Goal: Information Seeking & Learning: Find specific fact

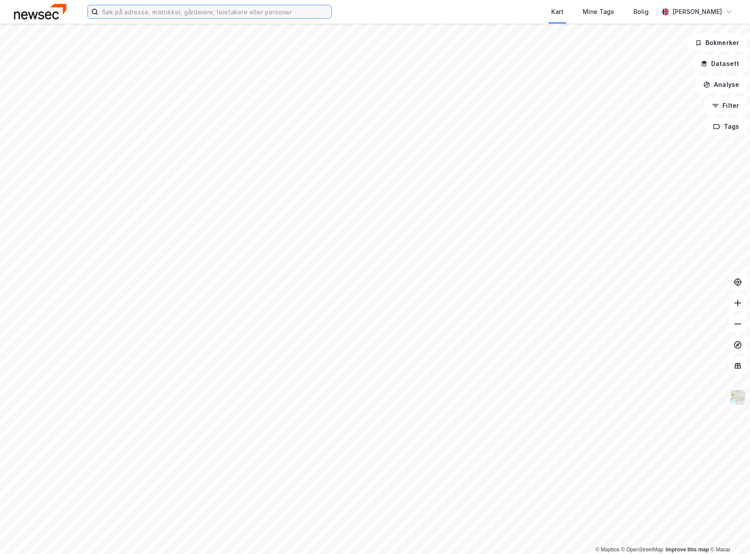
click at [159, 13] on input at bounding box center [214, 11] width 233 height 13
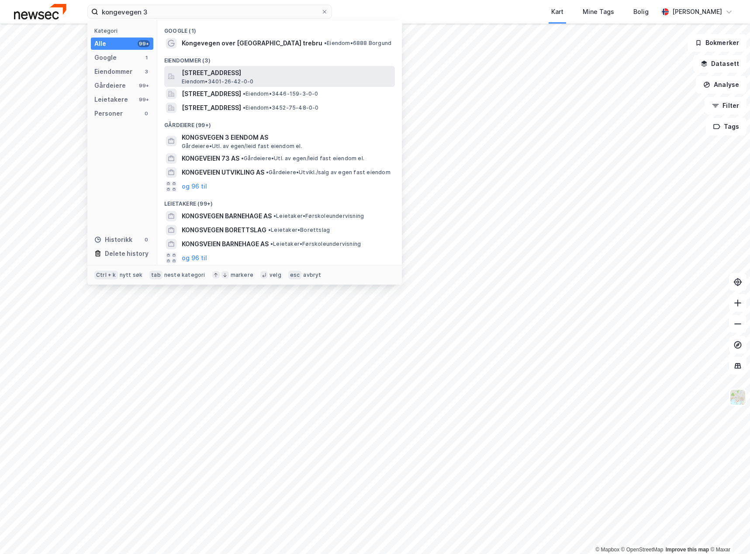
click at [285, 73] on span "[STREET_ADDRESS]" at bounding box center [287, 73] width 210 height 10
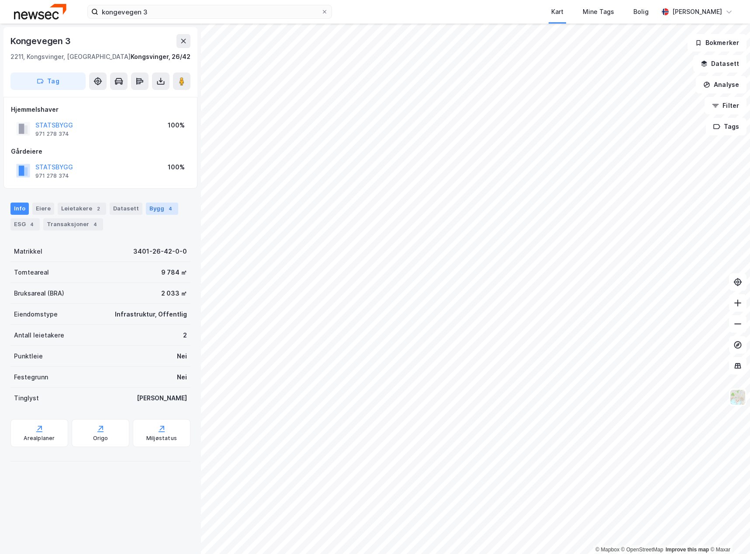
click at [150, 211] on div "Bygg 4" at bounding box center [162, 209] width 32 height 12
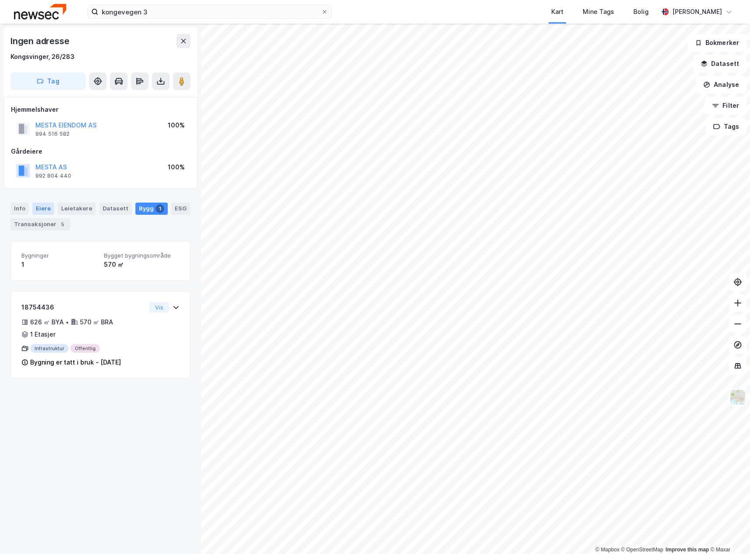
click at [35, 205] on div "Eiere" at bounding box center [43, 209] width 22 height 12
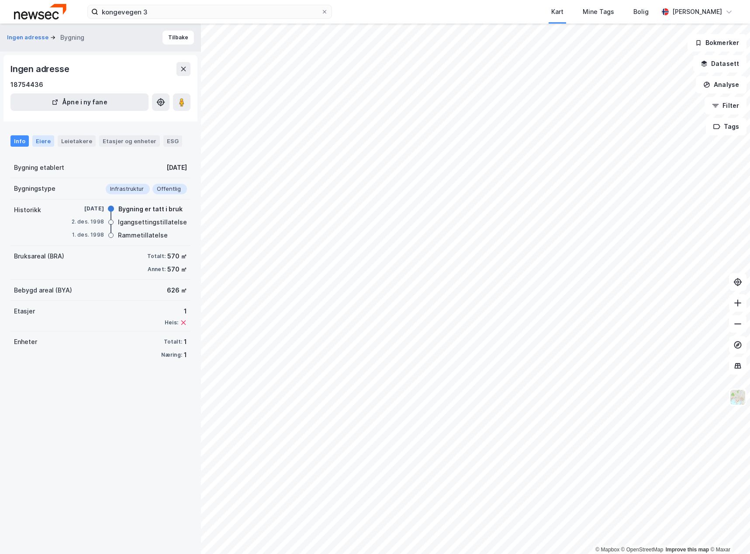
click at [42, 140] on div "Eiere" at bounding box center [43, 140] width 22 height 11
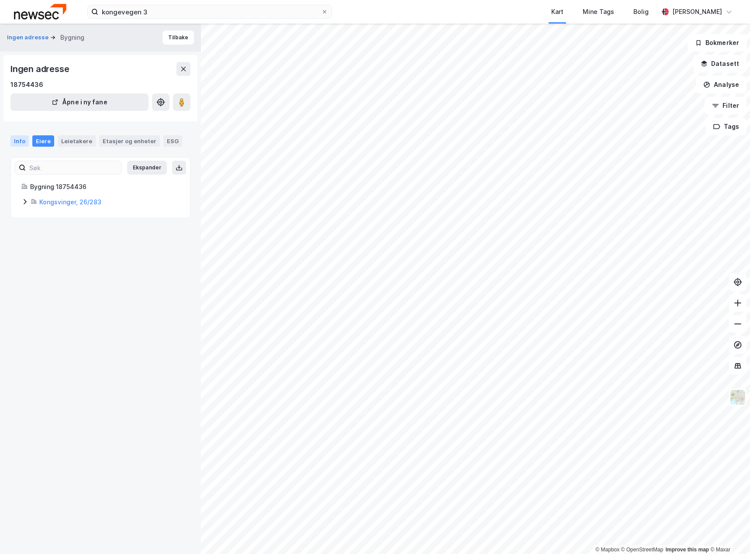
click at [18, 141] on div "Info" at bounding box center [19, 140] width 18 height 11
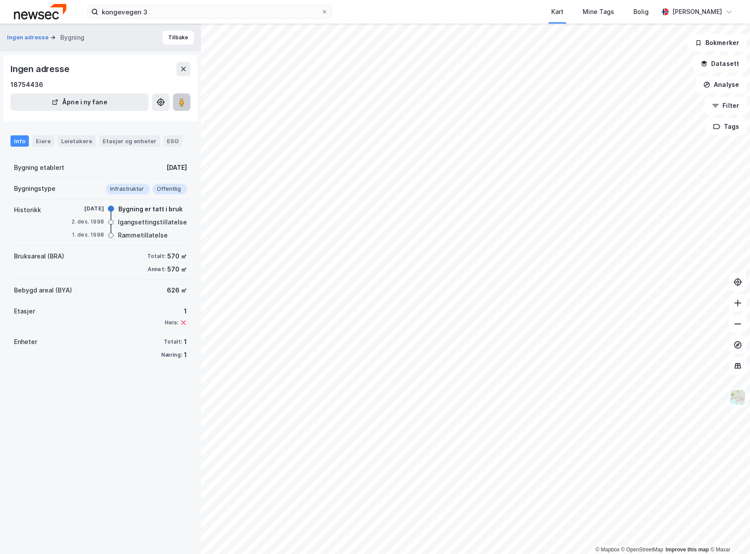
click at [184, 107] on button at bounding box center [181, 102] width 17 height 17
click at [451, 10] on div "Kart Mine Tags Bolig" at bounding box center [516, 12] width 284 height 24
click at [528, 9] on div "Kart Mine Tags Bolig" at bounding box center [516, 12] width 284 height 24
click at [163, 10] on input "kongevegen 3" at bounding box center [209, 11] width 223 height 13
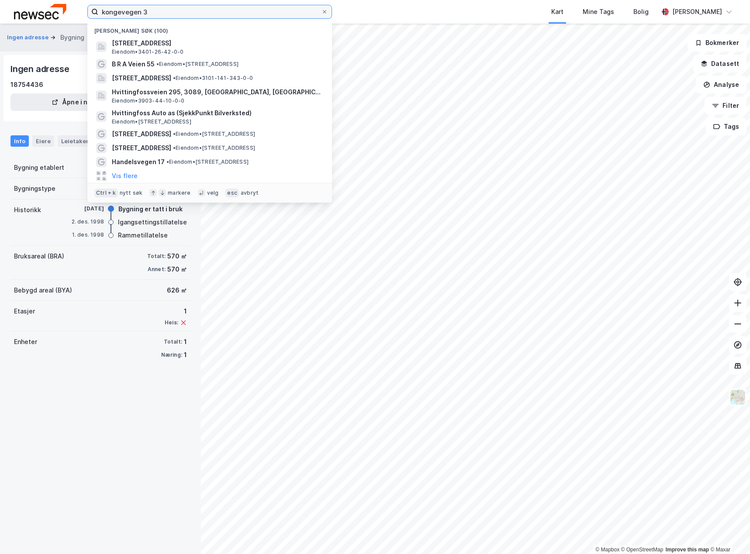
click at [163, 10] on input "kongevegen 3" at bounding box center [209, 11] width 223 height 13
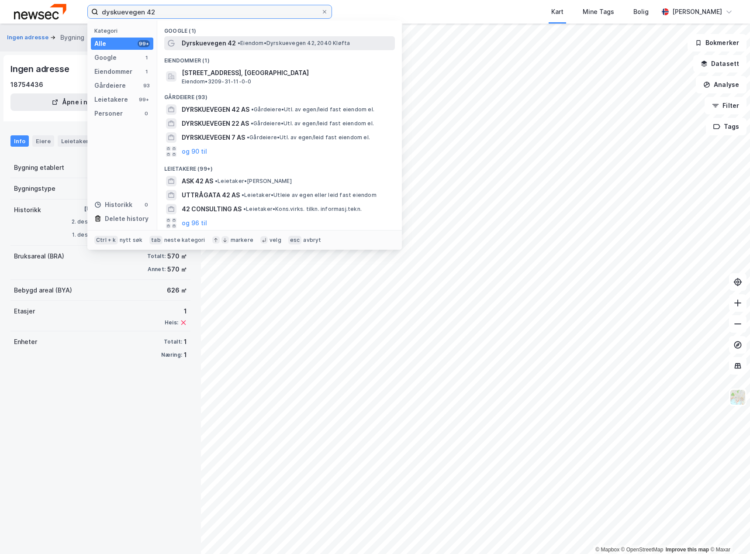
type input "dyskuevegen 42"
click at [293, 47] on div "Dyrskuevegen 42 • Eiendom • Dyrskuevegen 42, 2040 [GEOGRAPHIC_DATA]" at bounding box center [287, 43] width 211 height 10
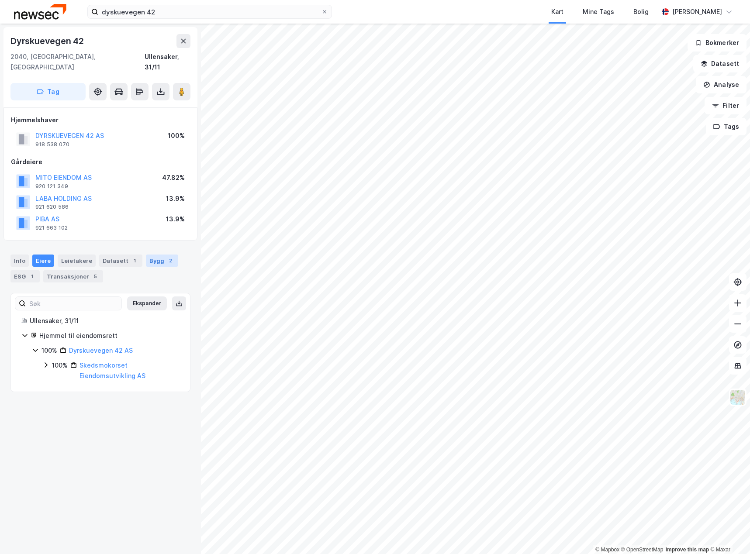
click at [148, 255] on div "Bygg 2" at bounding box center [162, 261] width 32 height 12
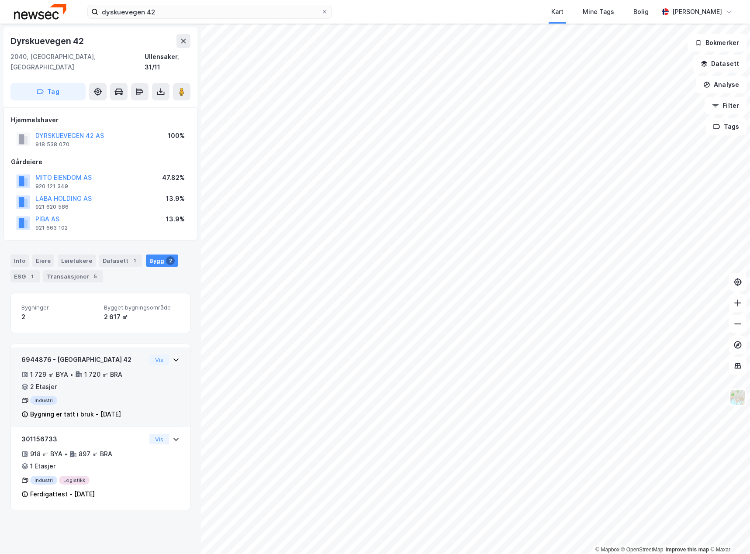
click at [118, 381] on div "1 729 ㎡ BYA • 1 720 ㎡ BRA • 2 Etasjer" at bounding box center [83, 381] width 125 height 23
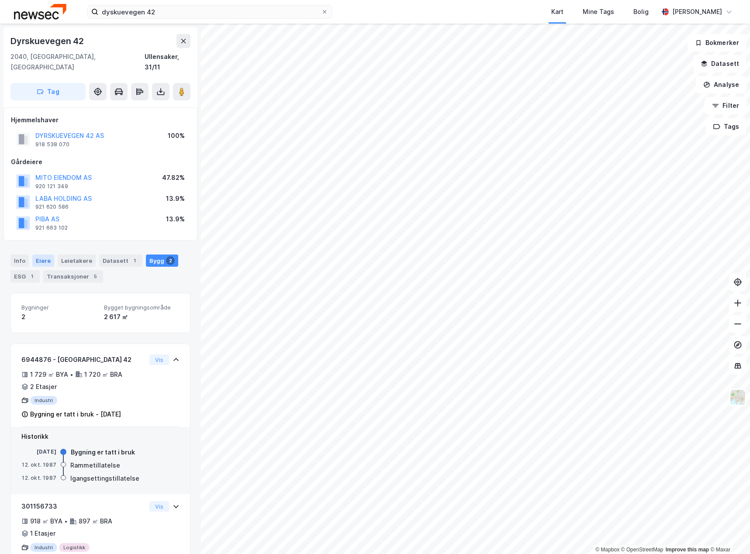
click at [39, 255] on div "Eiere" at bounding box center [43, 261] width 22 height 12
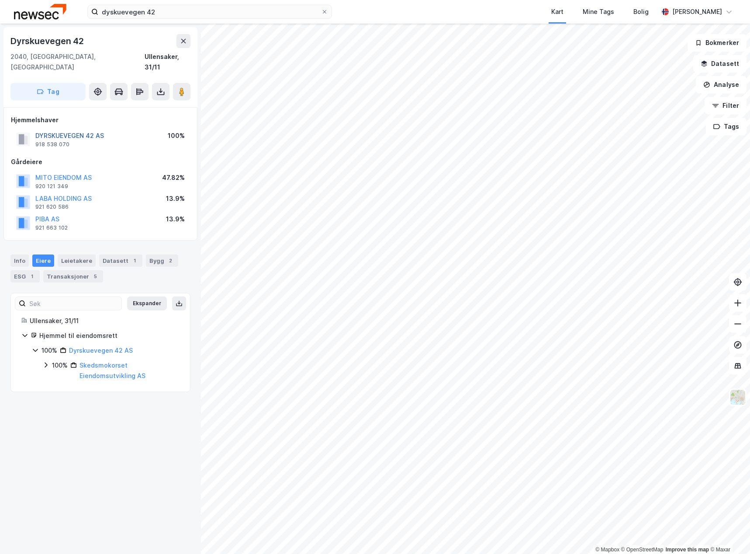
click at [0, 0] on button "DYRSKUEVEGEN 42 AS" at bounding box center [0, 0] width 0 height 0
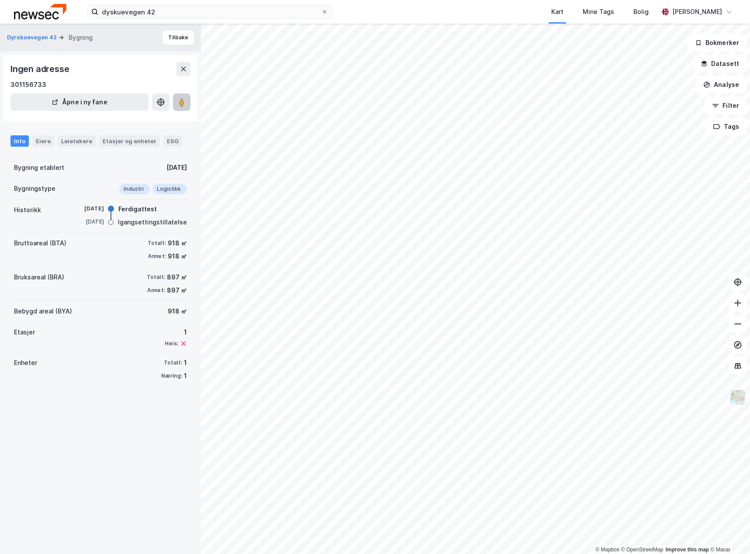
click at [184, 102] on image at bounding box center [181, 102] width 5 height 9
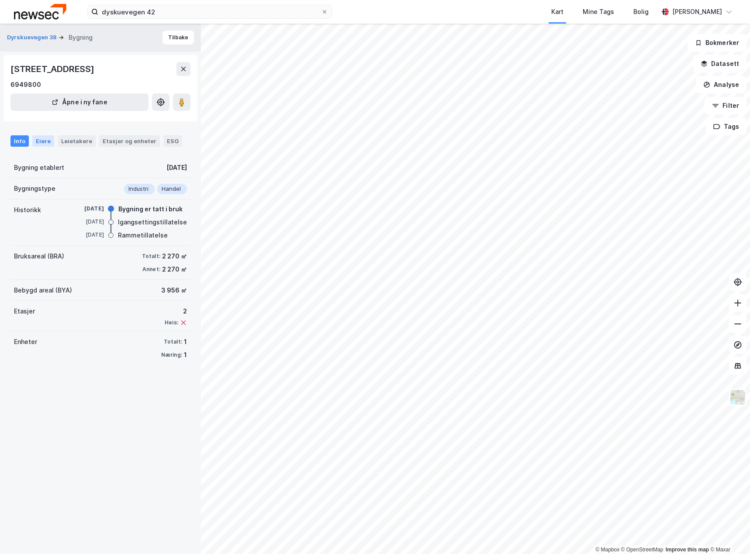
click at [39, 141] on div "Eiere" at bounding box center [43, 140] width 22 height 11
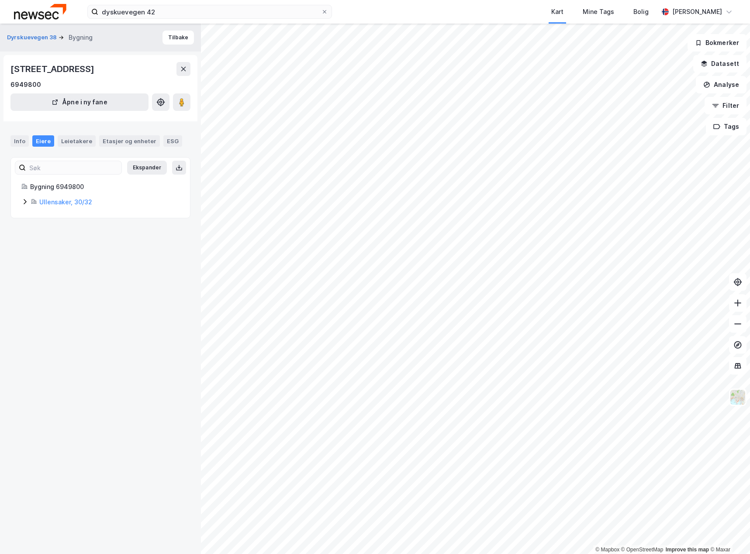
click at [24, 201] on icon at bounding box center [24, 201] width 7 height 7
click at [182, 100] on image at bounding box center [181, 102] width 5 height 9
